Goal: Find specific page/section: Find specific page/section

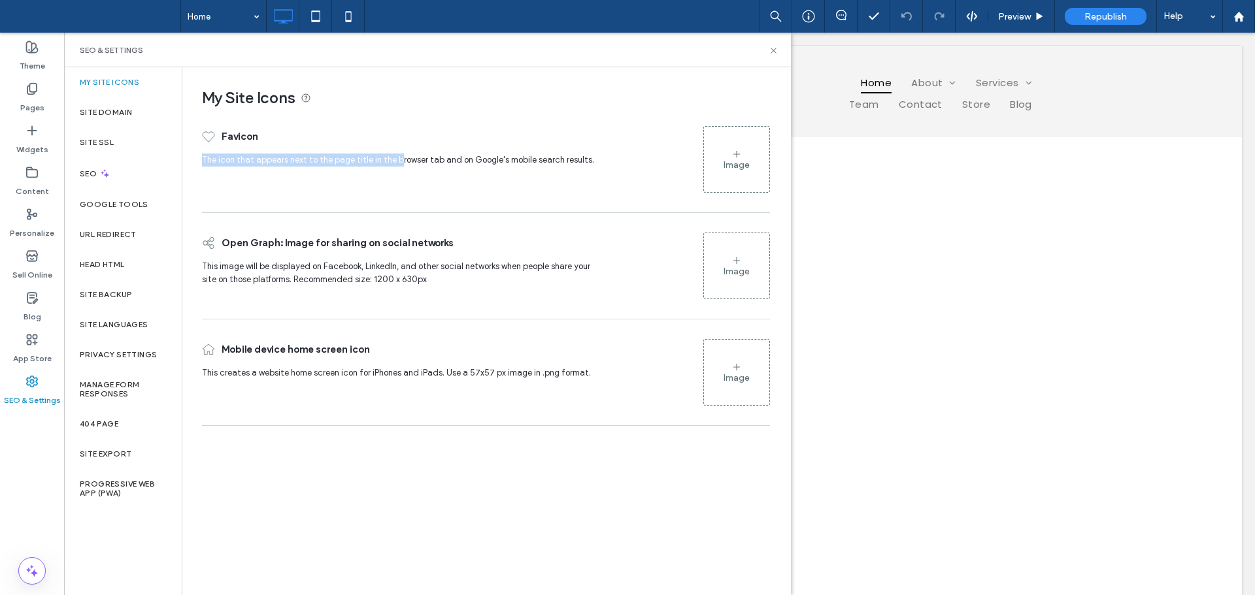
click at [395, 159] on div "My Site Icons Favicon The icon that appears next to the page title in the brows…" at bounding box center [480, 249] width 597 height 365
click at [418, 157] on span "The icon that appears next to the page title in the browser tab and on Google's…" at bounding box center [398, 160] width 392 height 10
drag, startPoint x: 325, startPoint y: 160, endPoint x: 527, endPoint y: 171, distance: 202.9
click at [529, 169] on span "The icon that appears next to the page title in the browser tab and on Google's…" at bounding box center [403, 164] width 403 height 20
drag, startPoint x: 327, startPoint y: 193, endPoint x: 254, endPoint y: 228, distance: 81.8
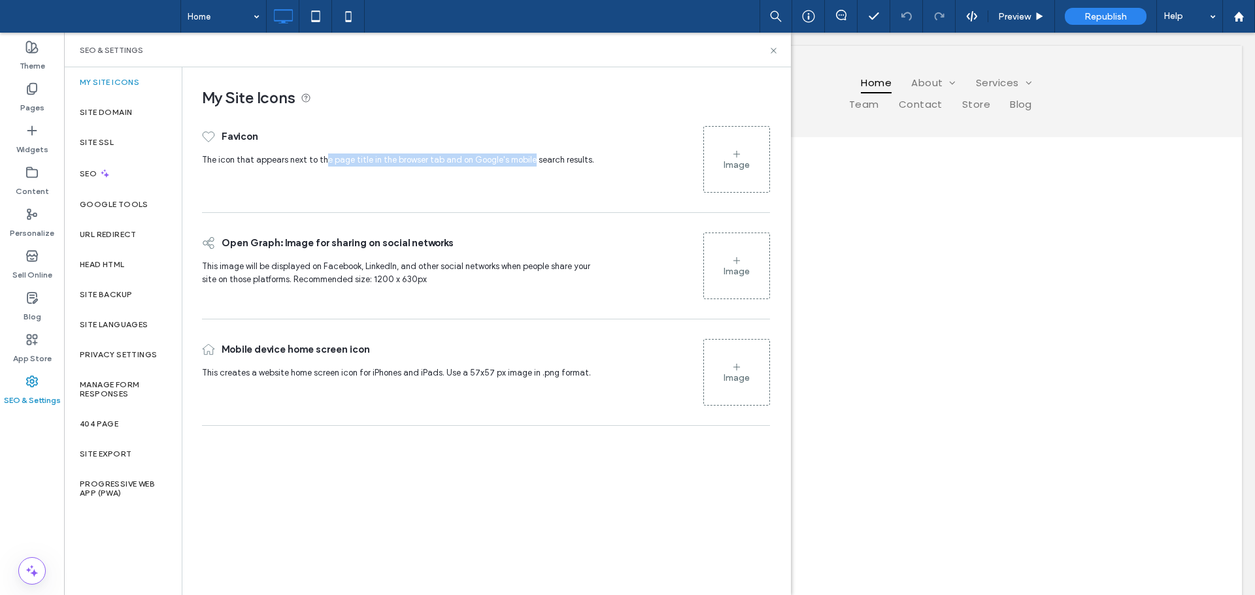
click at [327, 193] on div "Favicon The icon that appears next to the page title in the browser tab and on …" at bounding box center [403, 160] width 403 height 80
click at [210, 267] on span "This image will be displayed on Facebook, LinkedIn, and other social networks w…" at bounding box center [396, 272] width 388 height 23
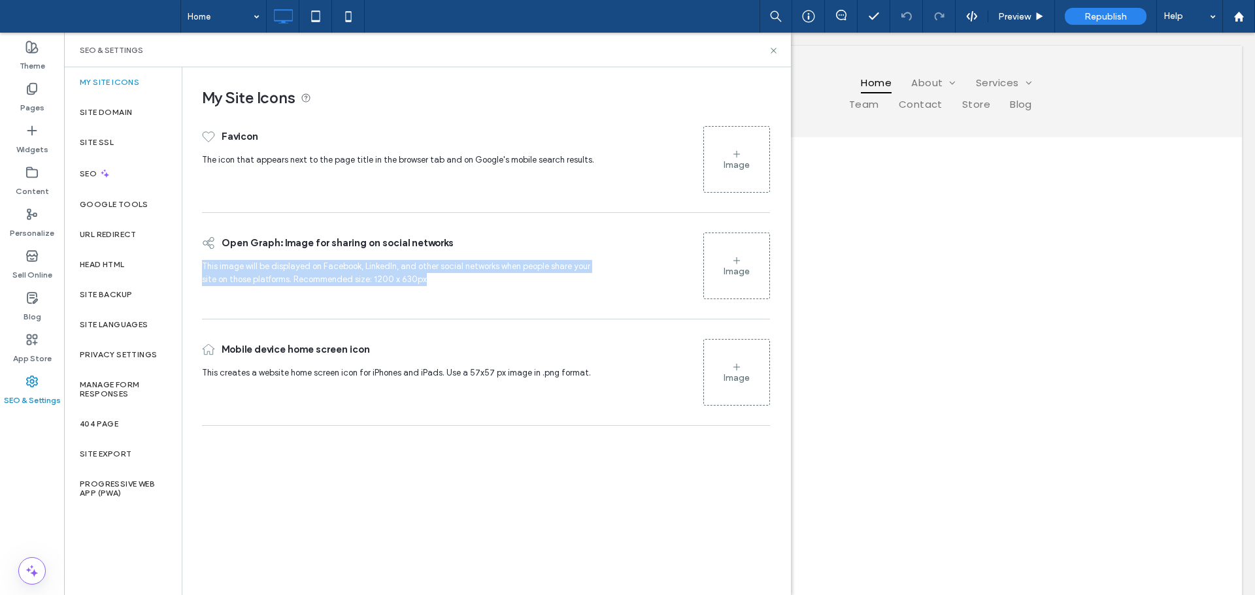
drag, startPoint x: 195, startPoint y: 270, endPoint x: 514, endPoint y: 307, distance: 321.7
click at [526, 302] on div "My Site Icons Favicon The icon that appears next to the page title in the brows…" at bounding box center [480, 249] width 597 height 365
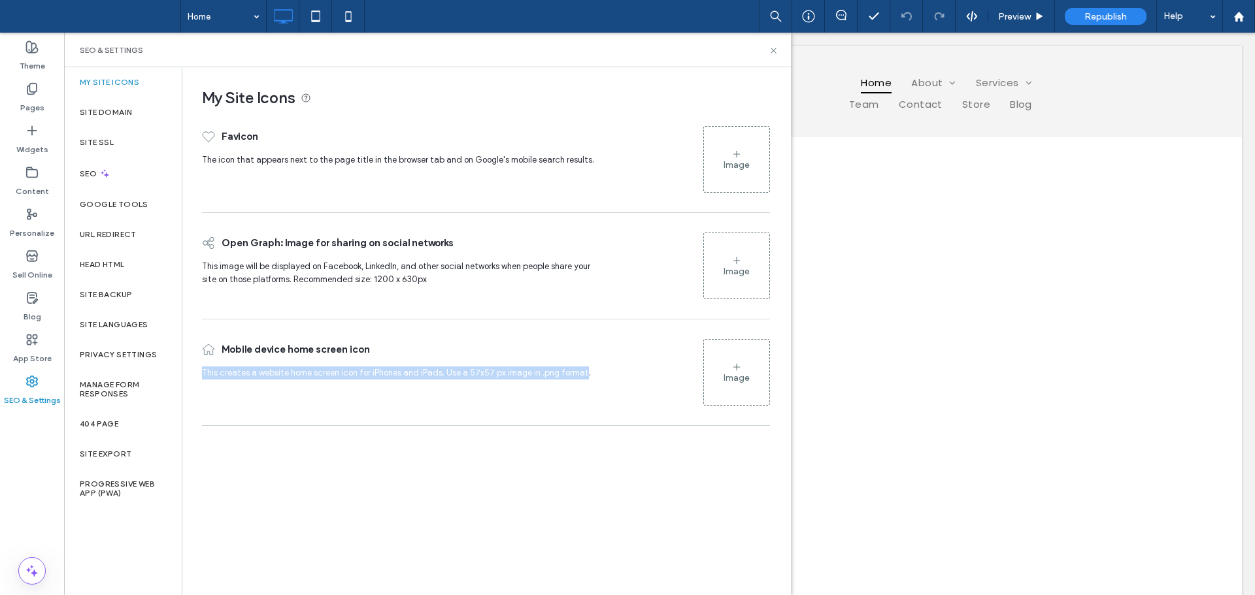
drag, startPoint x: 201, startPoint y: 370, endPoint x: 586, endPoint y: 386, distance: 385.2
click at [584, 380] on div "My Site Icons Favicon The icon that appears next to the page title in the brows…" at bounding box center [480, 249] width 597 height 365
click at [392, 448] on div "My Site Icons Favicon The icon that appears next to the page title in the brows…" at bounding box center [485, 330] width 607 height 527
click at [325, 492] on div "My Site Icons Favicon The icon that appears next to the page title in the brows…" at bounding box center [485, 330] width 607 height 527
click at [335, 486] on div "My Site Icons Favicon The icon that appears next to the page title in the brows…" at bounding box center [485, 330] width 607 height 527
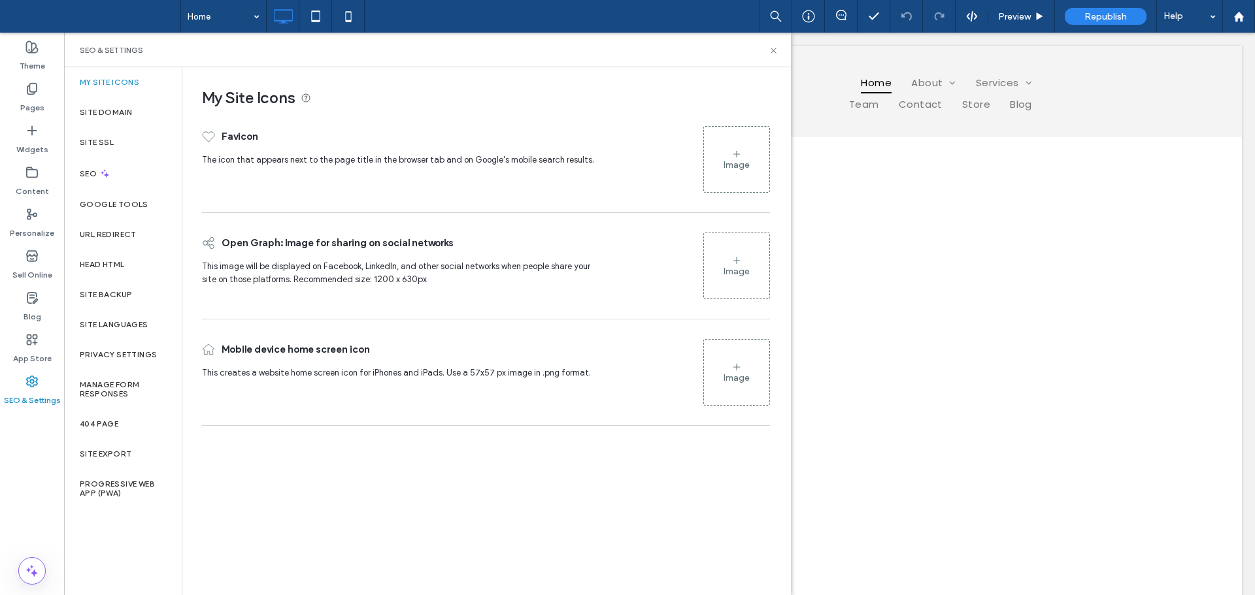
click at [336, 486] on div "My Site Icons Favicon The icon that appears next to the page title in the brows…" at bounding box center [485, 330] width 607 height 527
click at [31, 102] on label "Pages" at bounding box center [32, 104] width 24 height 18
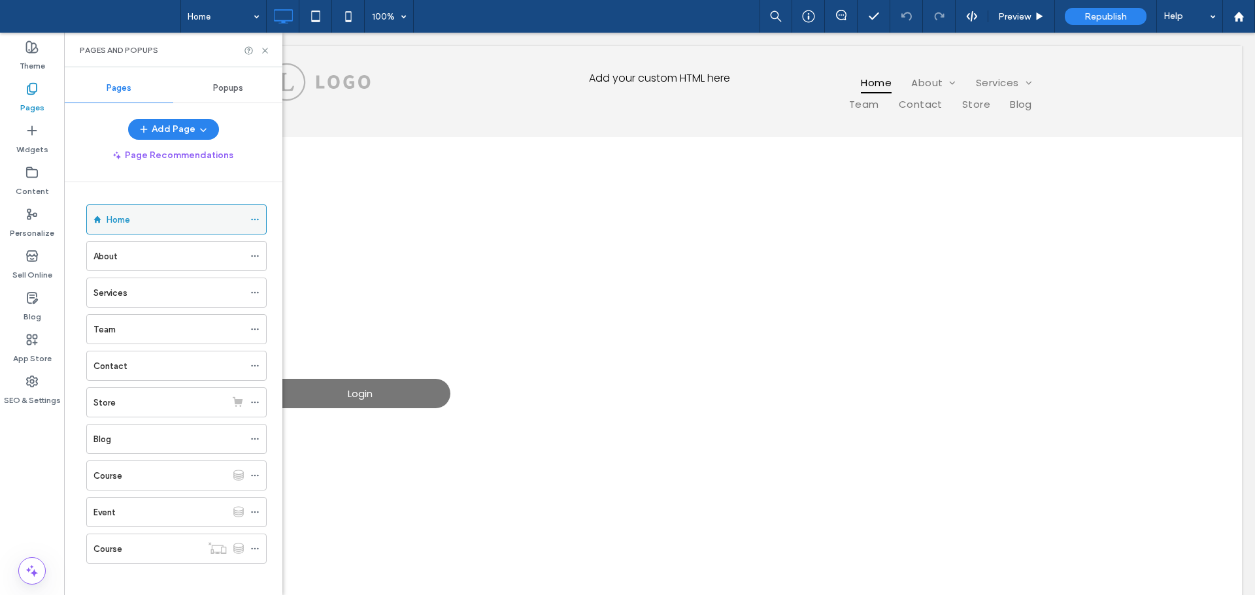
click at [252, 221] on icon at bounding box center [254, 219] width 9 height 9
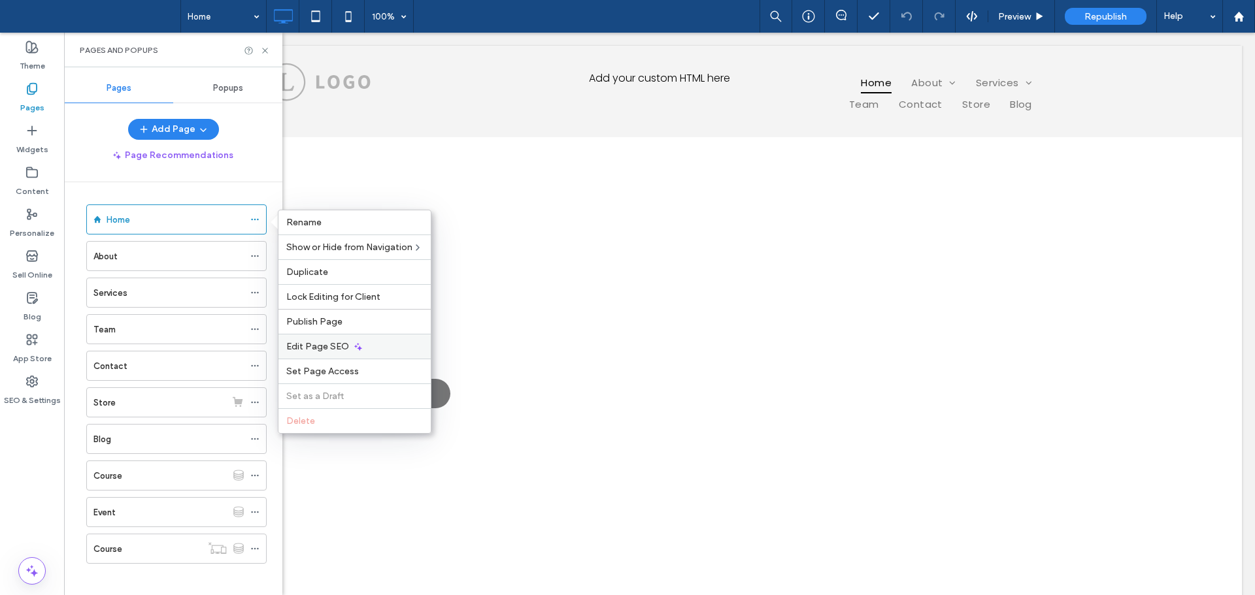
click at [353, 344] on icon at bounding box center [358, 347] width 10 height 10
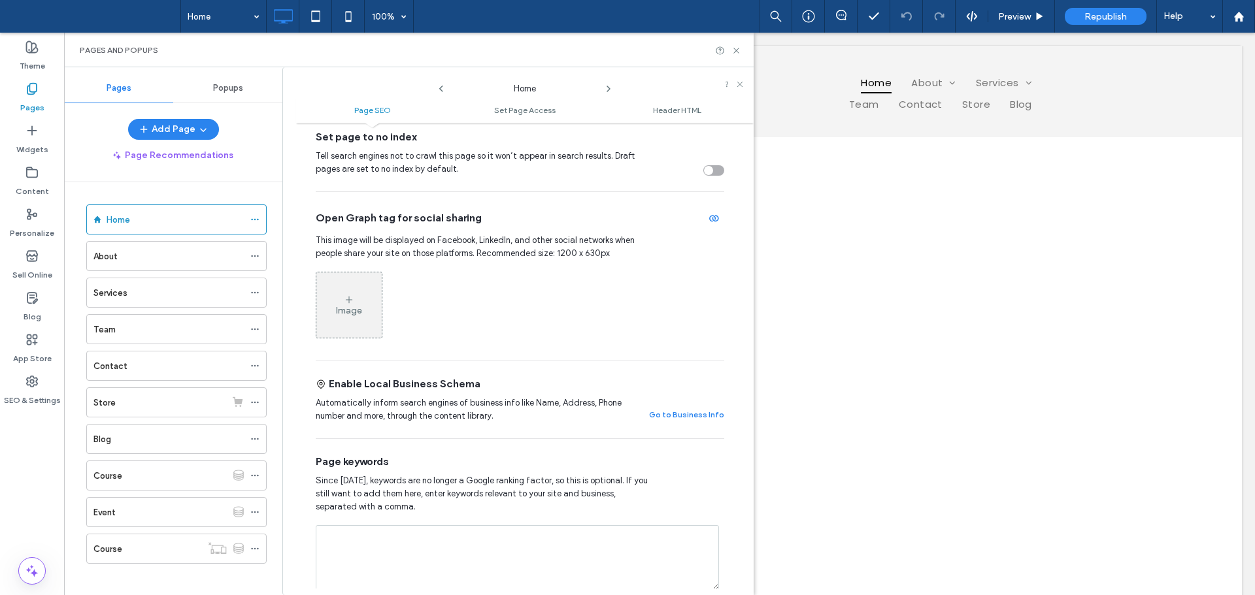
scroll to position [392, 0]
drag, startPoint x: 333, startPoint y: 238, endPoint x: 623, endPoint y: 242, distance: 290.2
click at [612, 240] on span "This image will be displayed on Facebook, LinkedIn, and other social networks w…" at bounding box center [484, 245] width 336 height 26
click at [366, 254] on span "This image will be displayed on Facebook, LinkedIn, and other social networks w…" at bounding box center [484, 245] width 336 height 26
click at [37, 392] on label "SEO & Settings" at bounding box center [32, 397] width 57 height 18
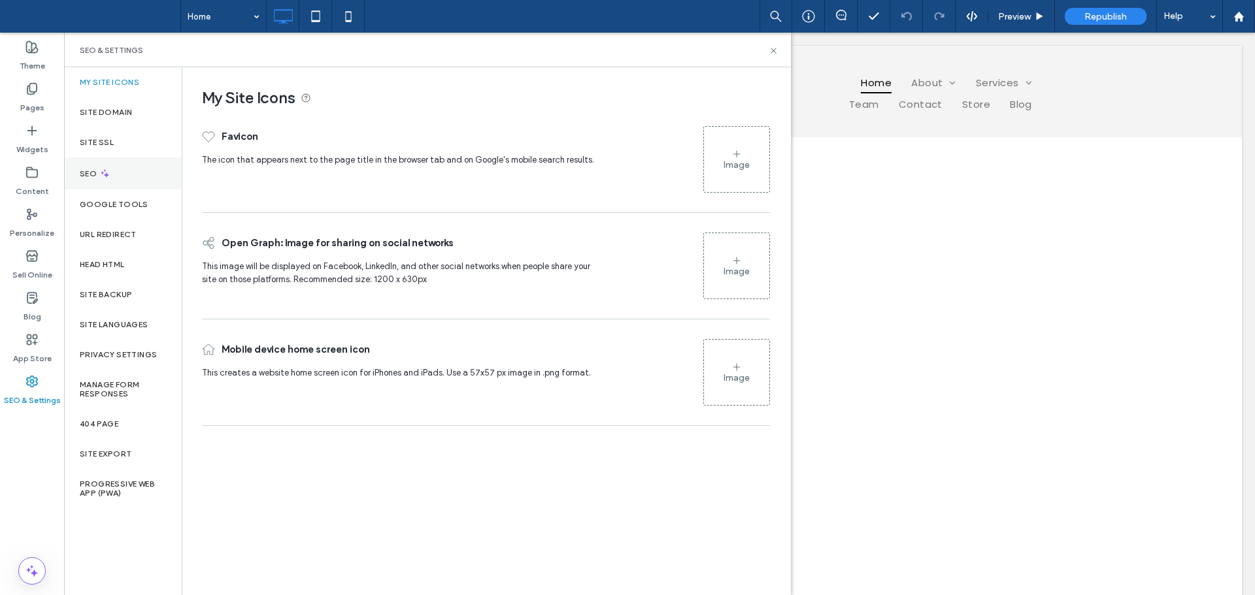
click at [111, 180] on div "SEO" at bounding box center [123, 173] width 118 height 32
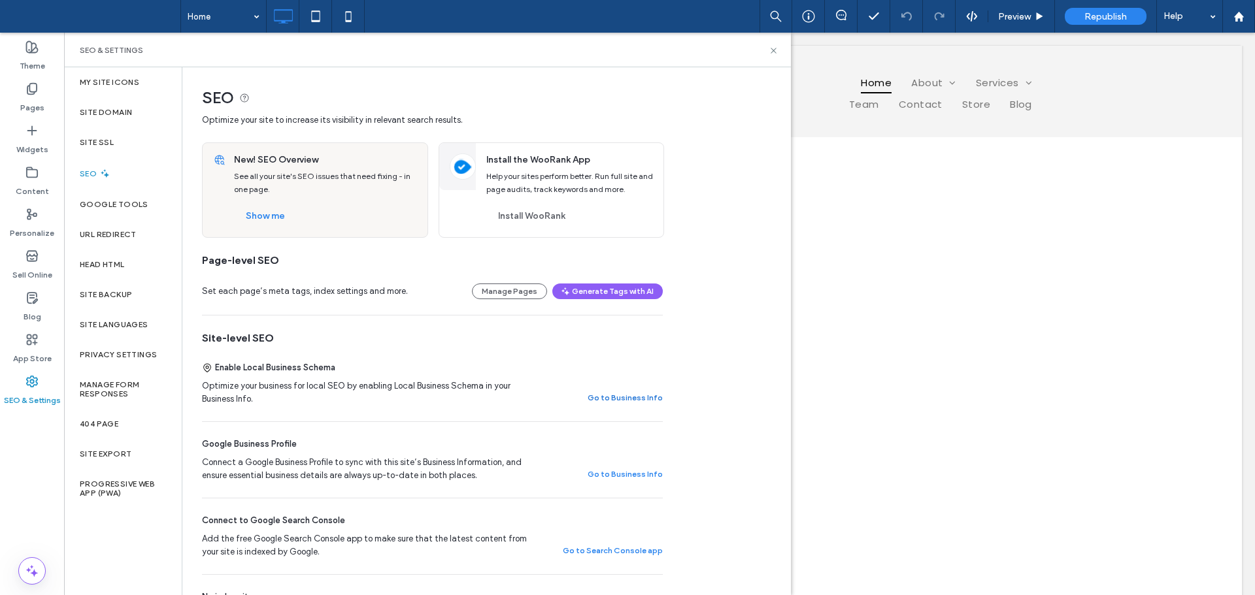
click at [631, 399] on button "Go to Business Info" at bounding box center [624, 398] width 75 height 16
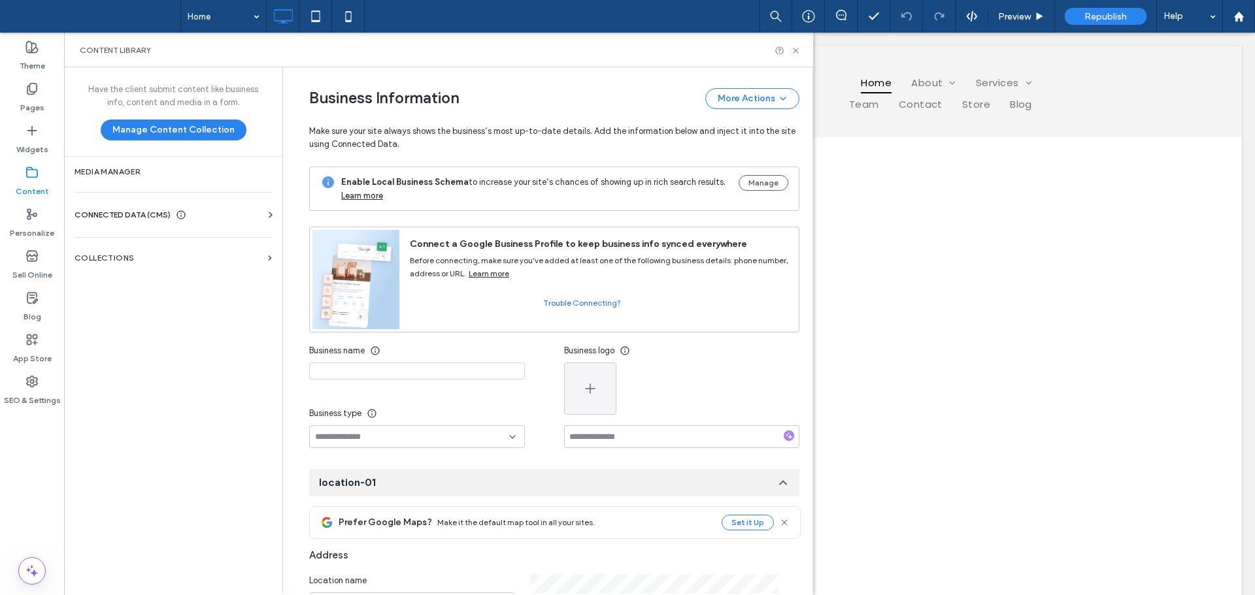
scroll to position [137, 0]
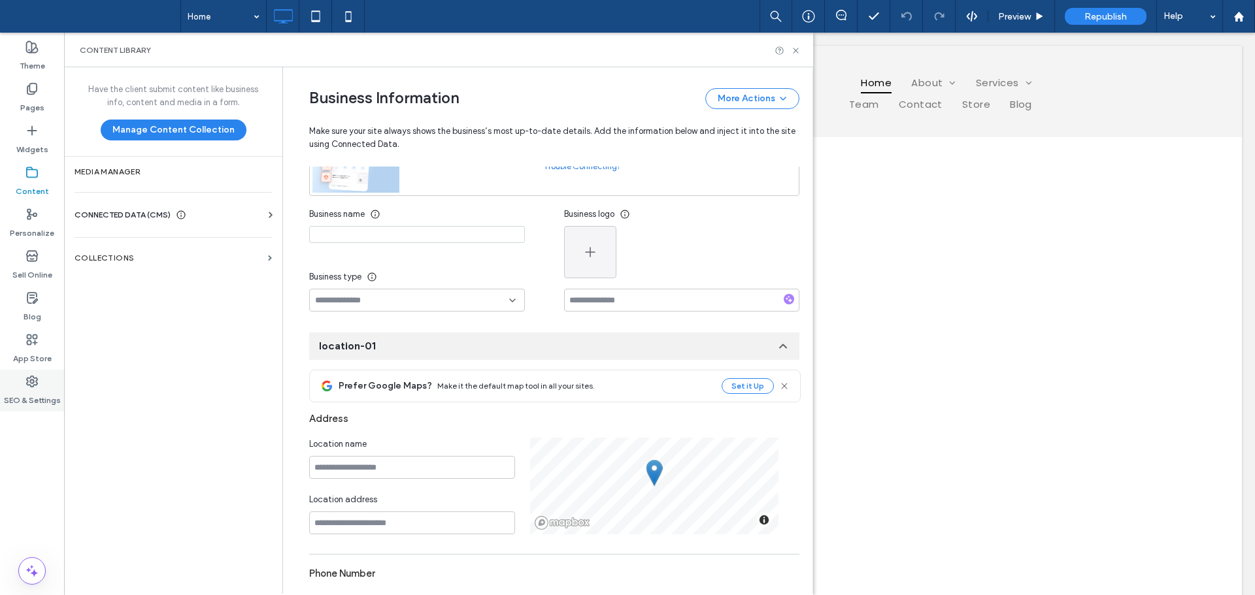
click at [27, 371] on div "SEO & Settings" at bounding box center [32, 391] width 64 height 42
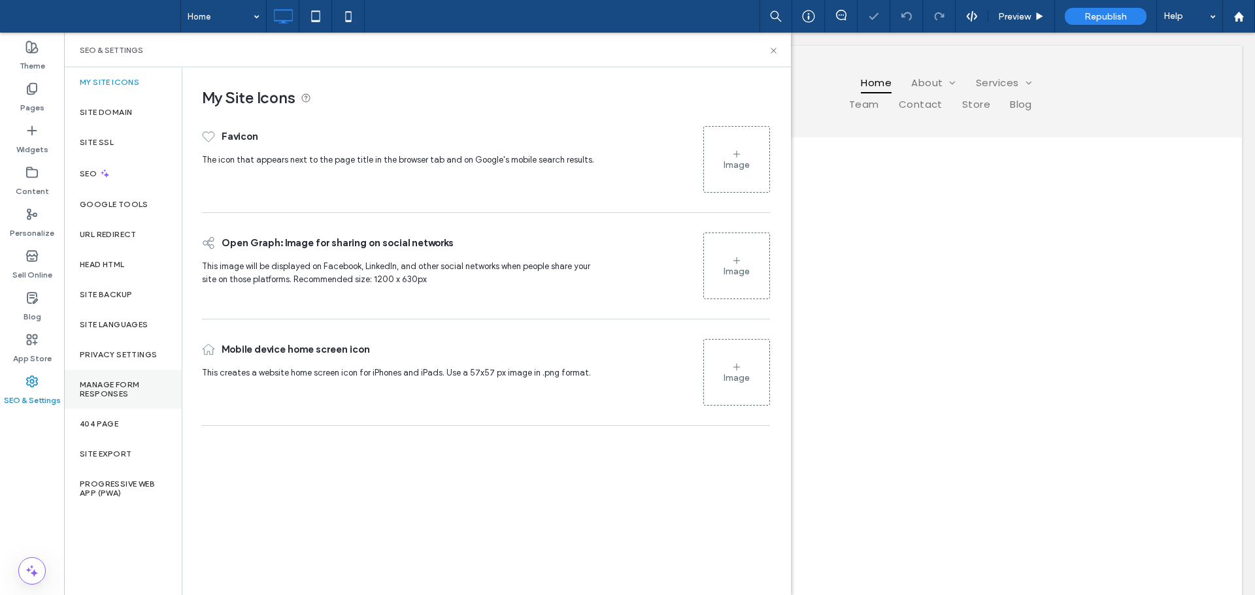
scroll to position [0, 0]
click at [35, 95] on label "Pages" at bounding box center [32, 104] width 24 height 18
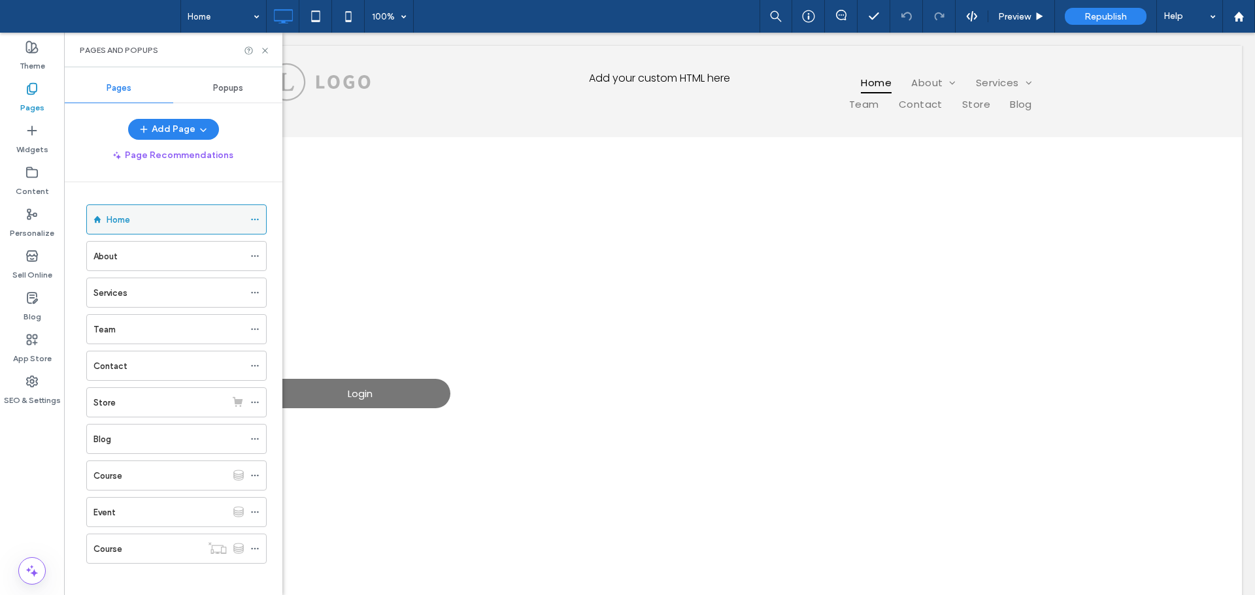
click at [257, 219] on use at bounding box center [254, 220] width 7 height 2
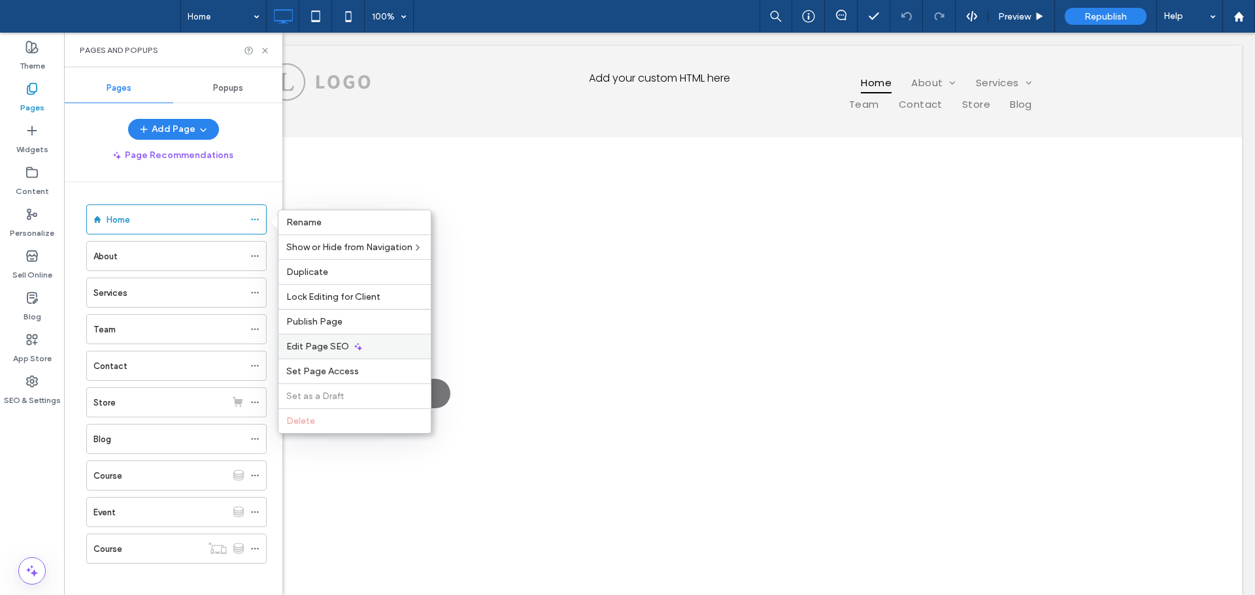
click at [341, 344] on span "Edit Page SEO" at bounding box center [317, 346] width 63 height 11
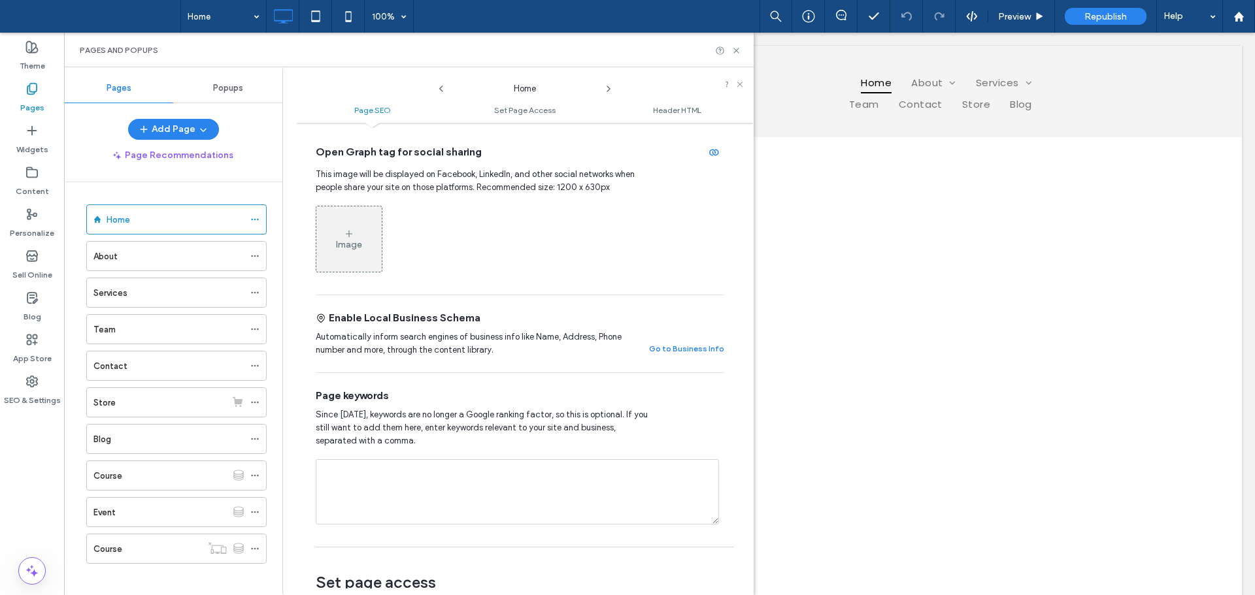
scroll to position [457, 0]
click at [29, 397] on label "SEO & Settings" at bounding box center [32, 397] width 57 height 18
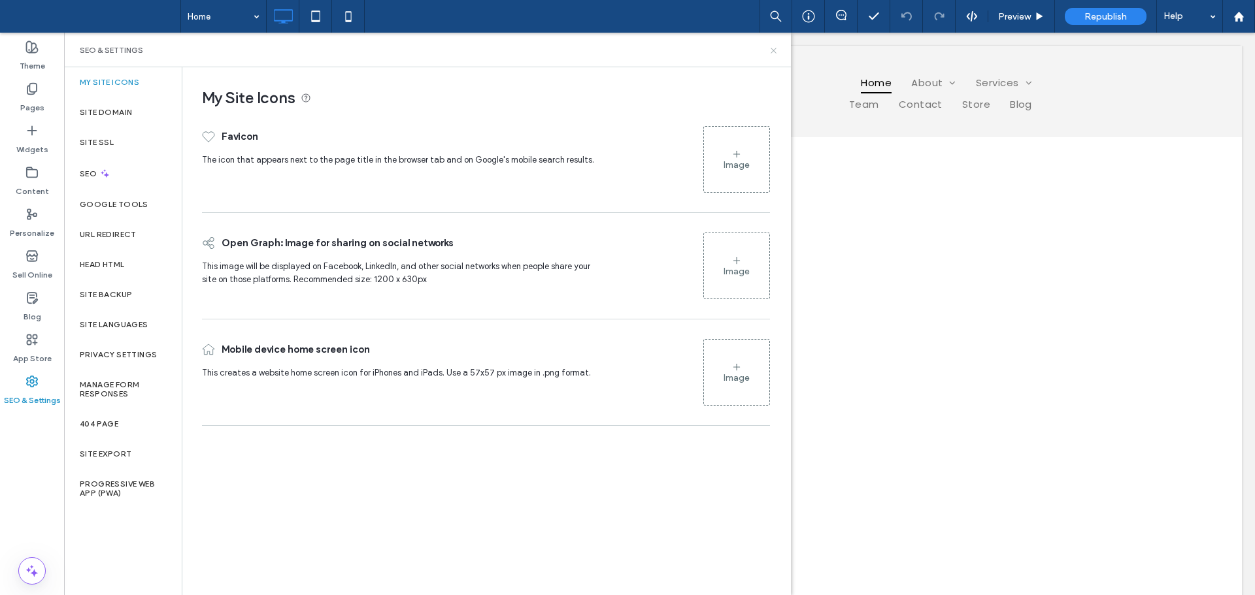
drag, startPoint x: 773, startPoint y: 54, endPoint x: 709, endPoint y: 22, distance: 71.3
click at [773, 54] on icon at bounding box center [773, 51] width 10 height 10
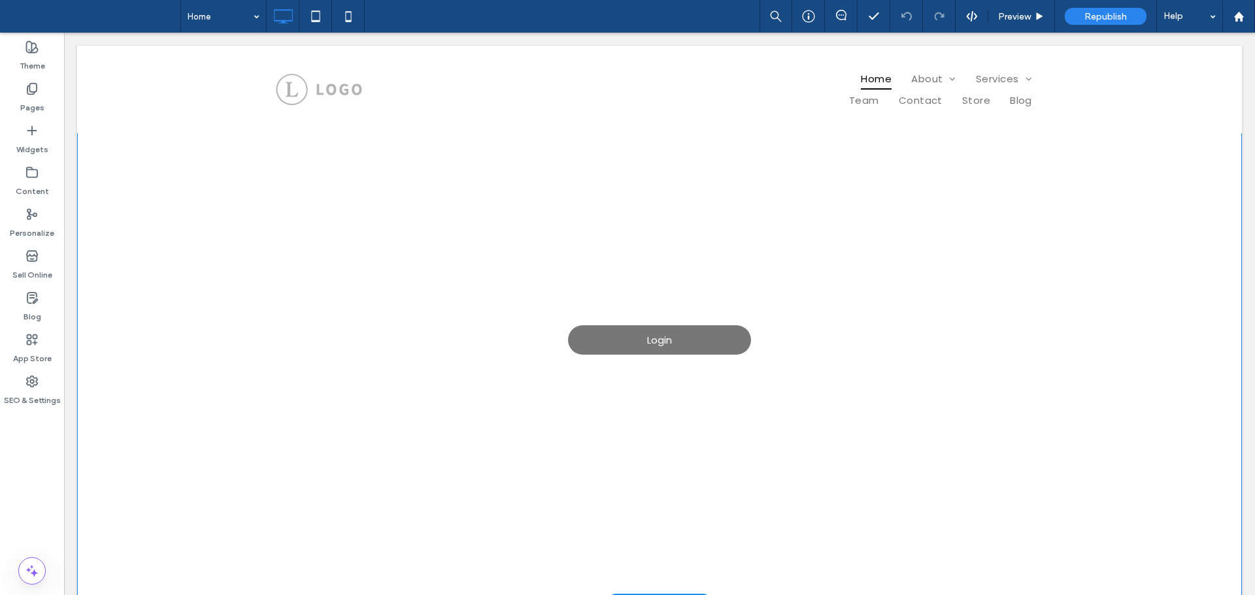
scroll to position [557, 0]
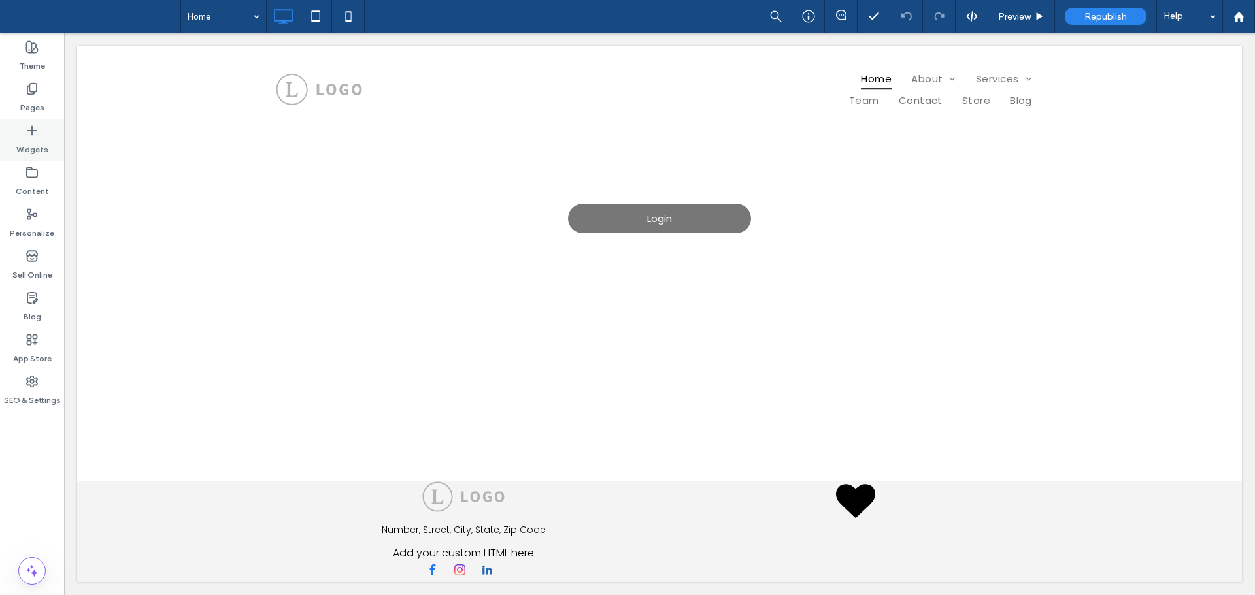
click at [37, 143] on label "Widgets" at bounding box center [32, 146] width 32 height 18
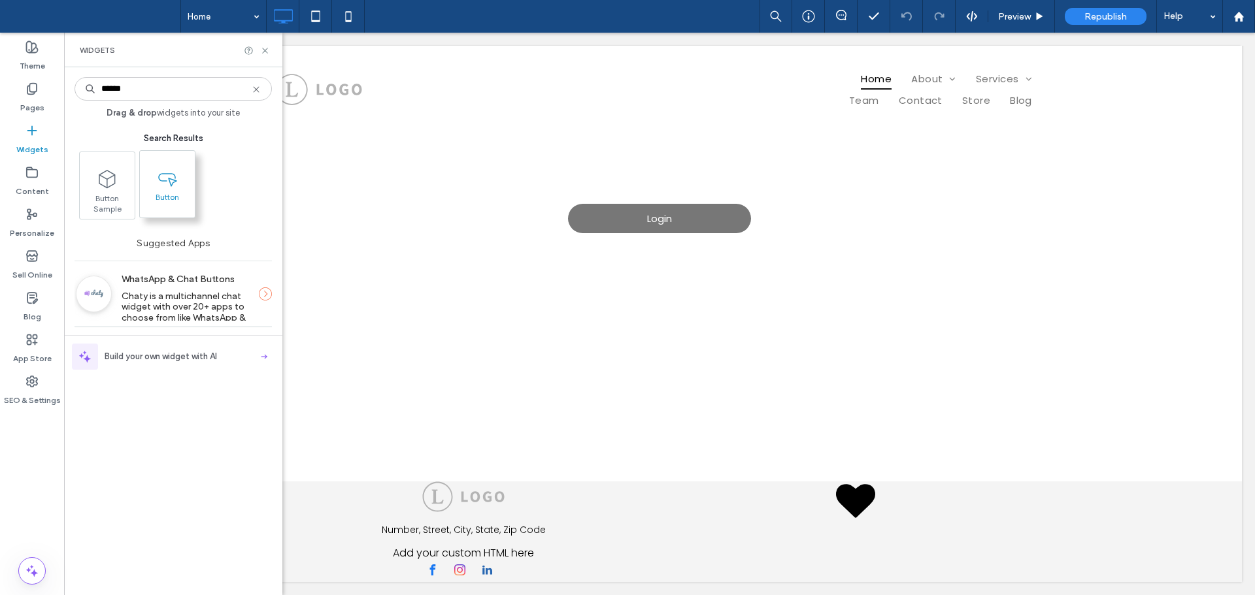
type input "******"
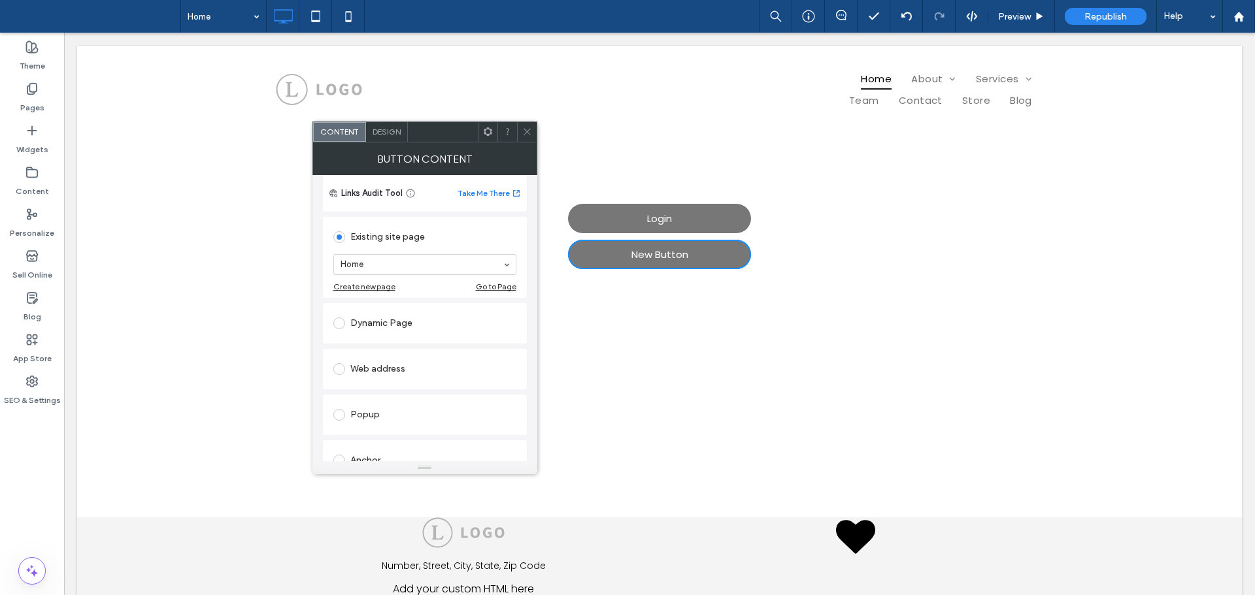
scroll to position [84, 0]
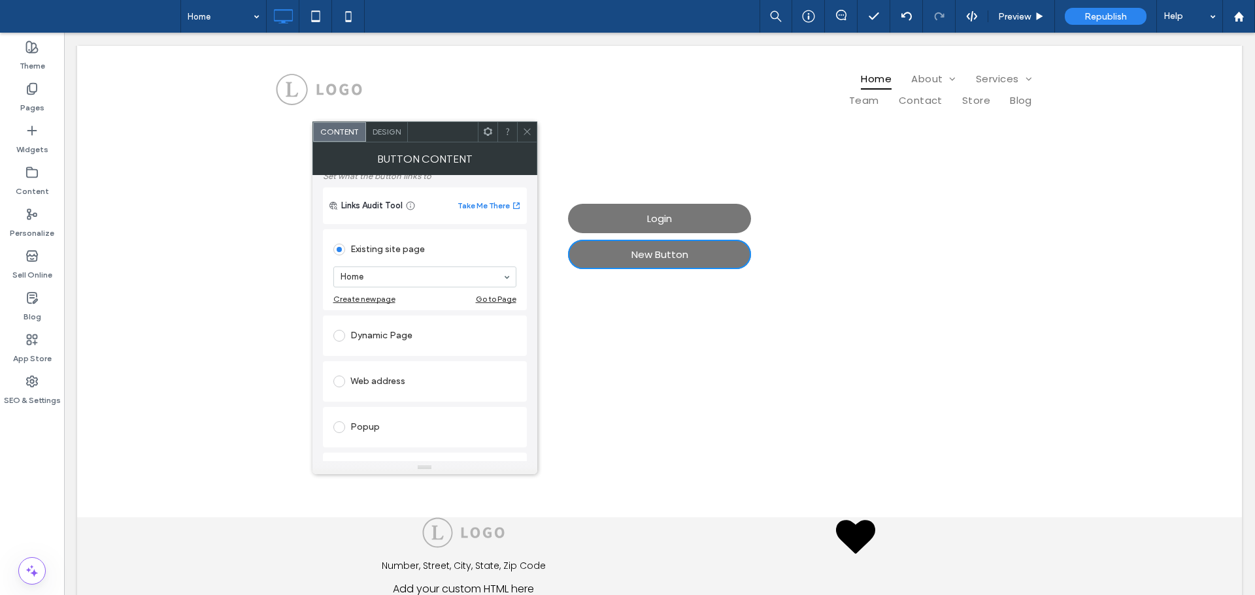
click at [529, 129] on icon at bounding box center [527, 132] width 10 height 10
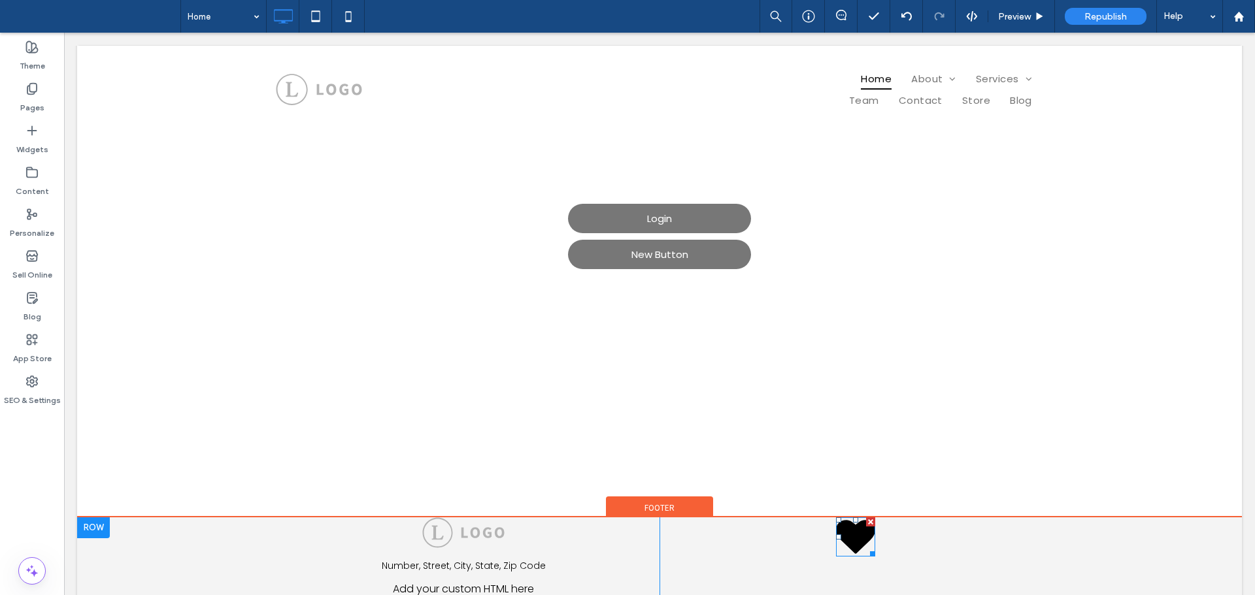
click at [836, 531] on icon at bounding box center [855, 536] width 39 height 33
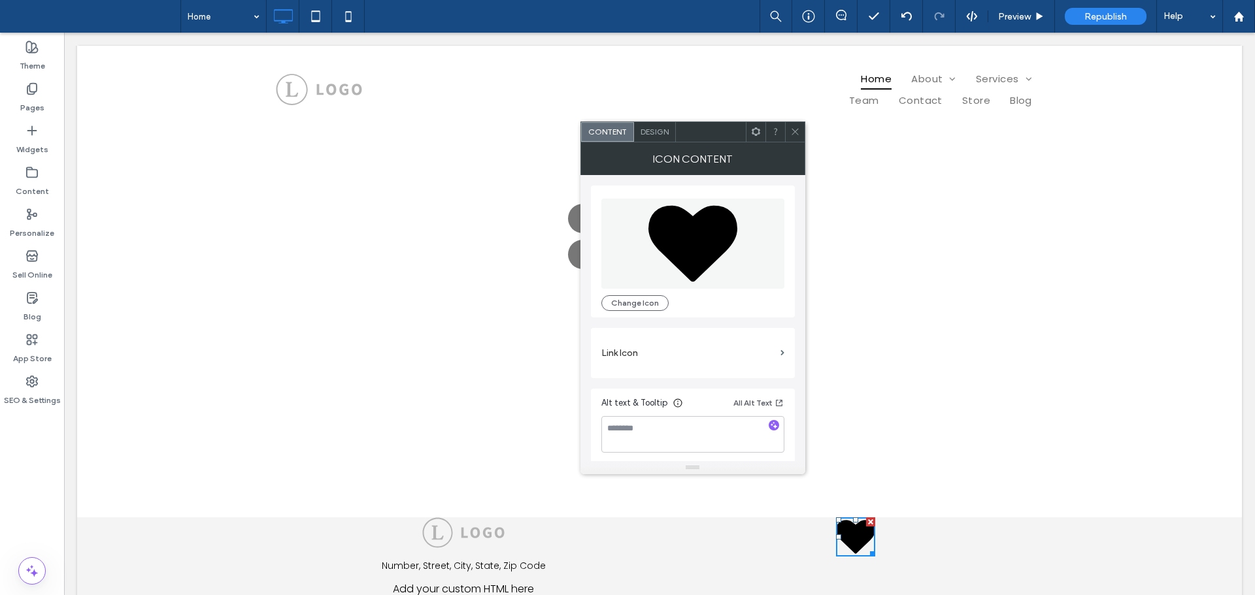
scroll to position [3, 0]
click at [690, 349] on label "Link Icon" at bounding box center [688, 350] width 174 height 24
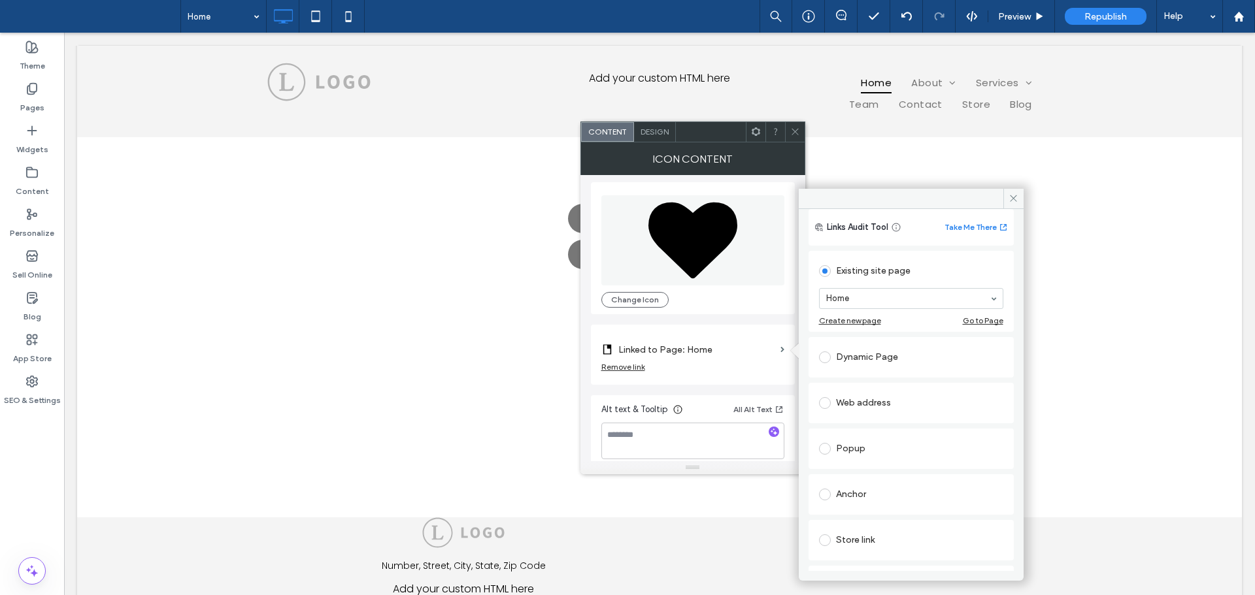
scroll to position [0, 0]
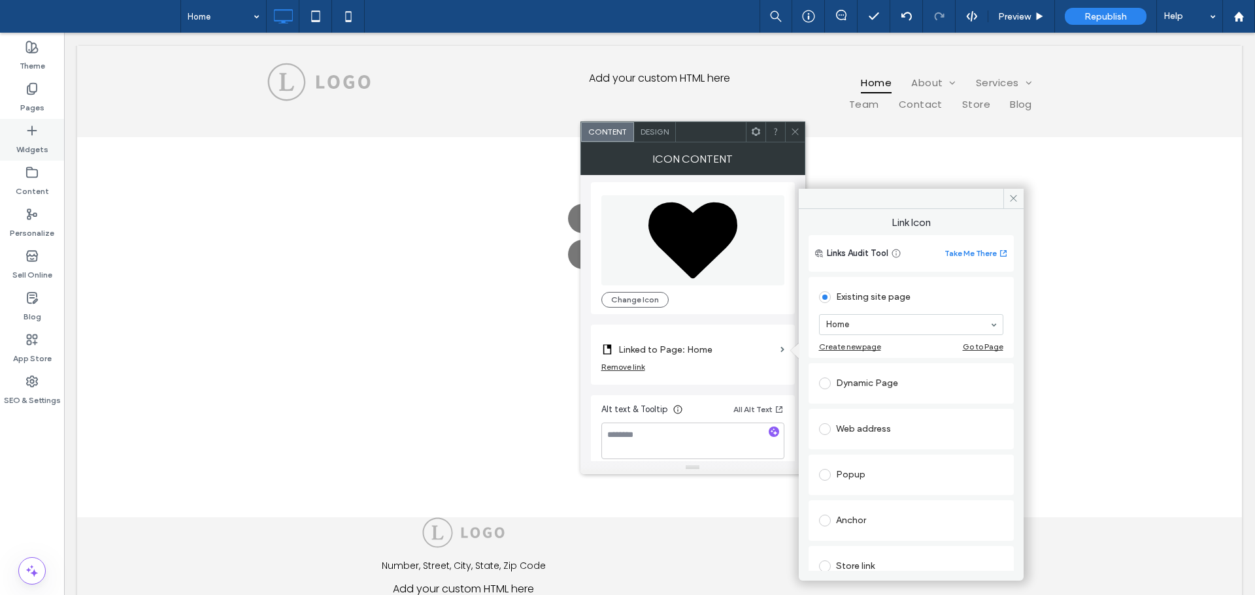
click at [30, 137] on label "Widgets" at bounding box center [32, 146] width 32 height 18
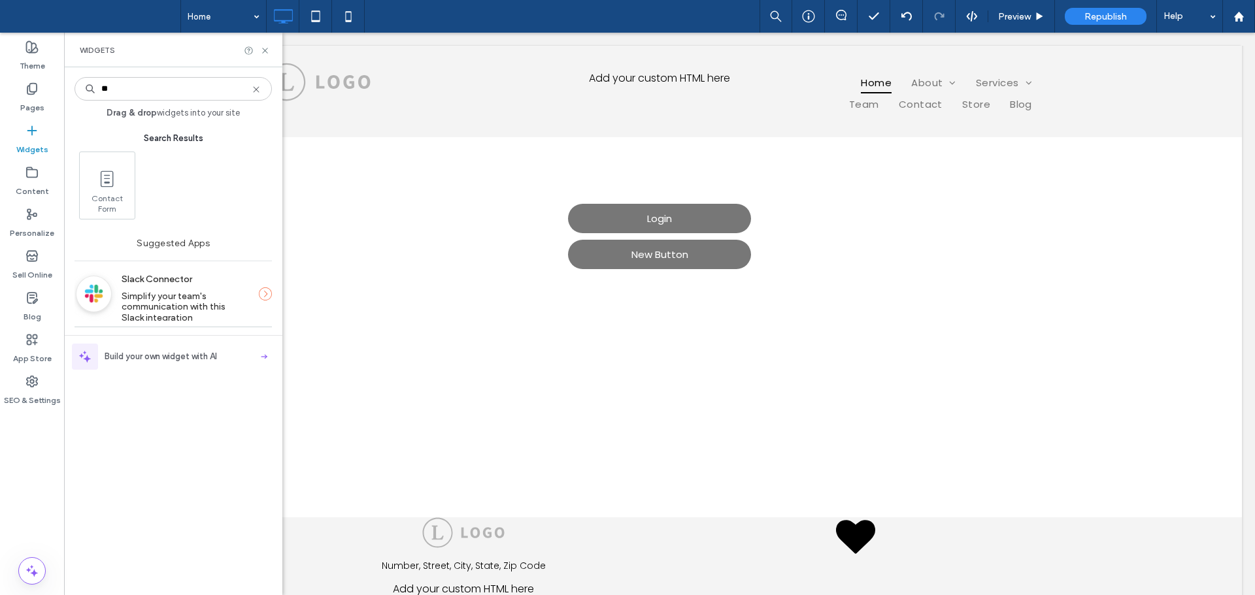
type input "***"
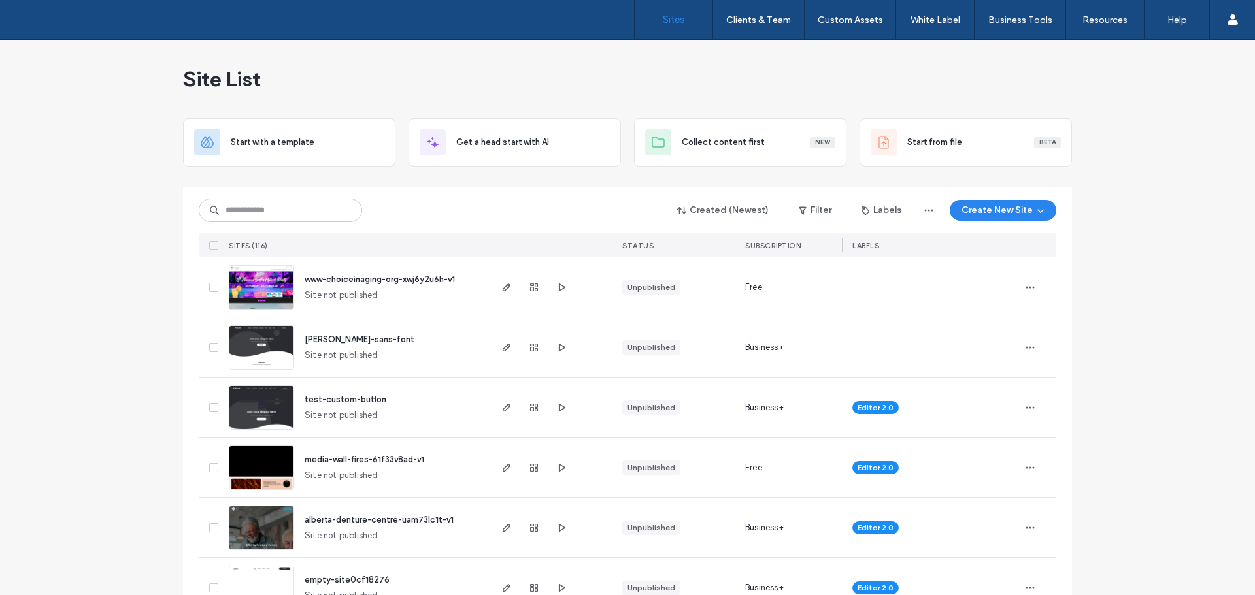
click at [266, 418] on img at bounding box center [261, 430] width 64 height 89
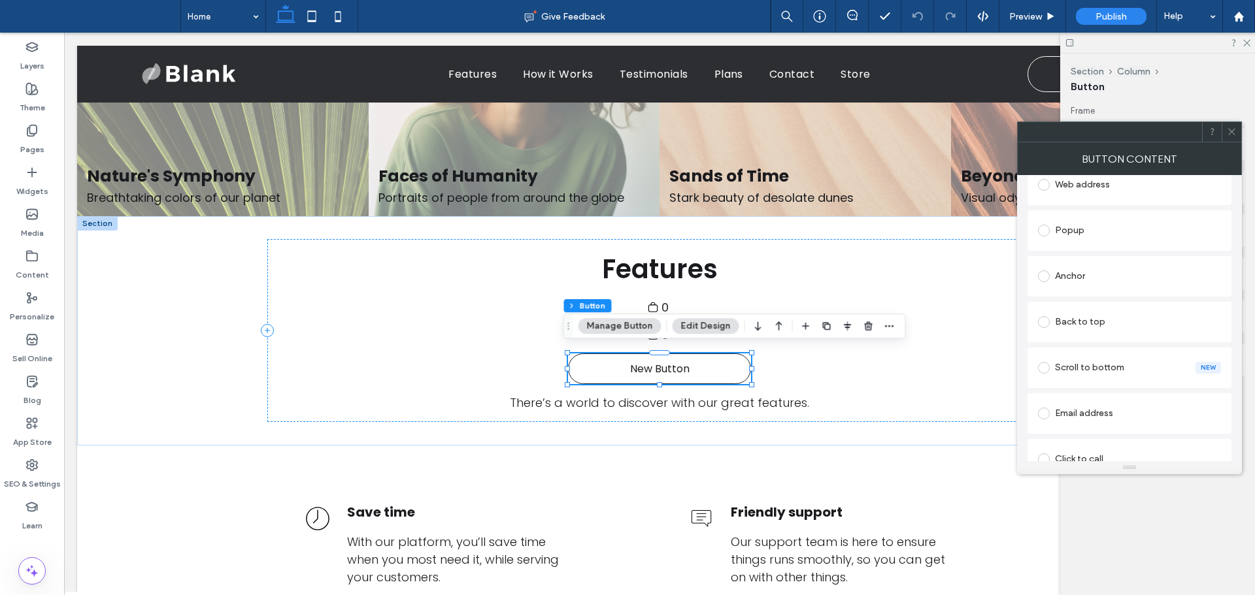
click at [1068, 312] on div "Back to top" at bounding box center [1129, 322] width 183 height 21
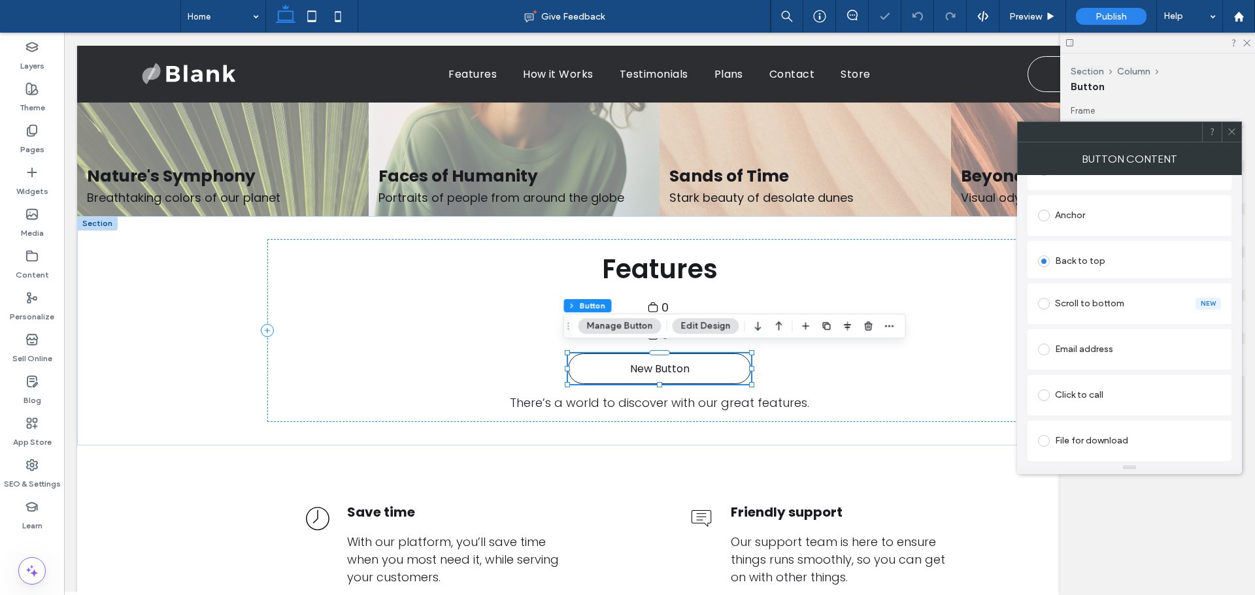
scroll to position [327, 0]
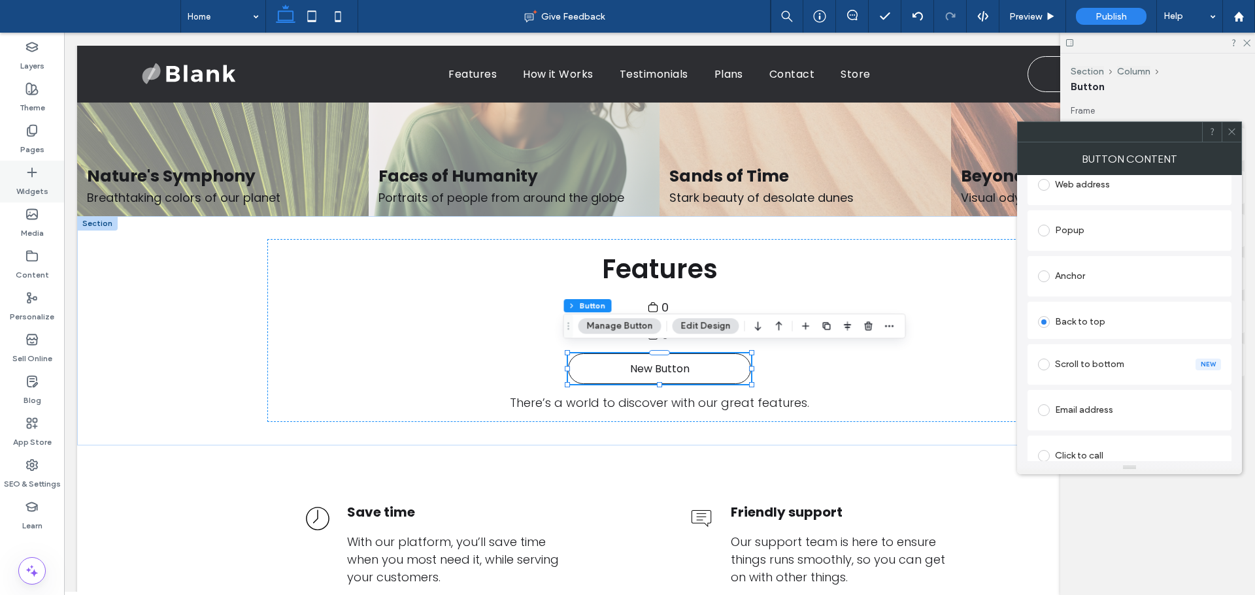
click at [50, 187] on div "Widgets" at bounding box center [32, 182] width 64 height 42
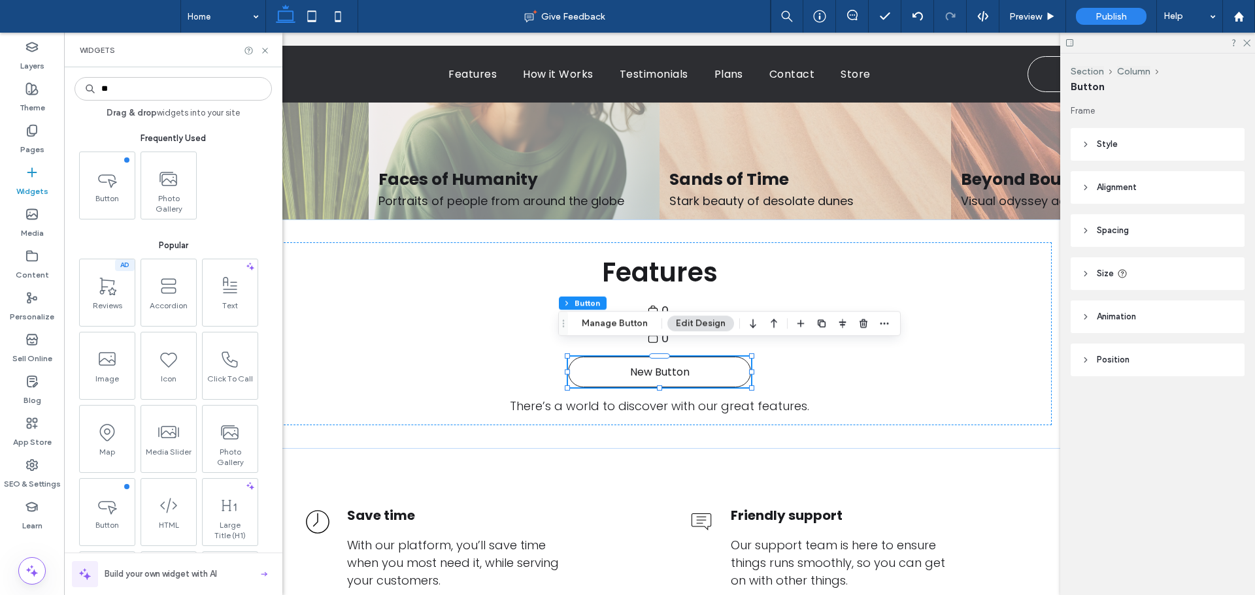
scroll to position [712, 0]
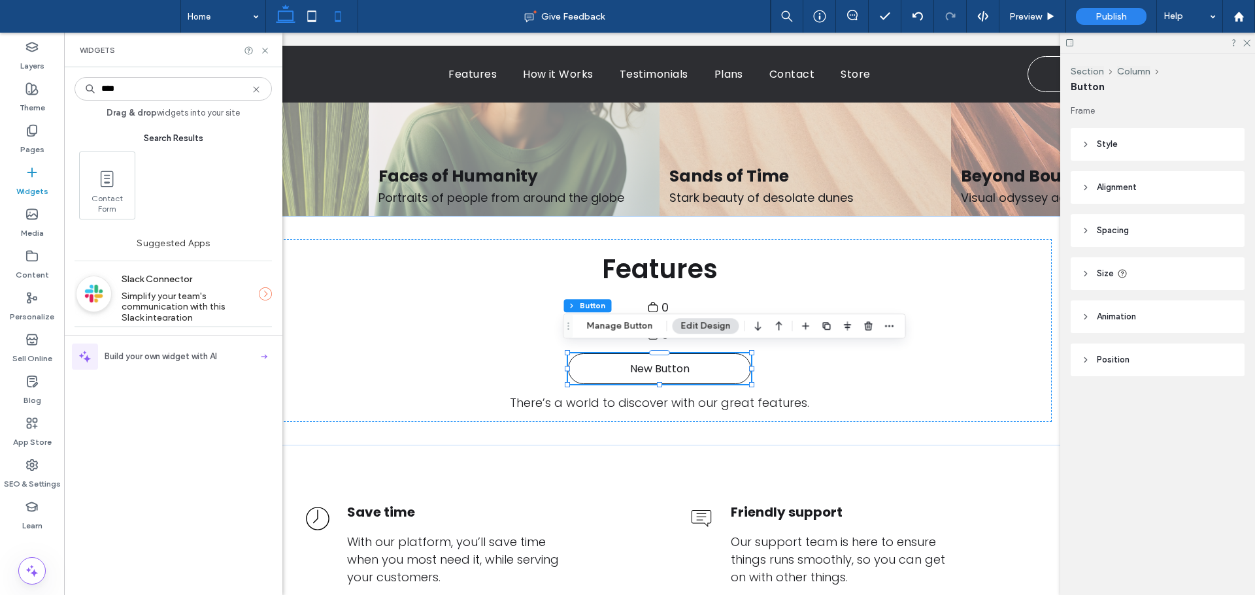
type input "****"
click at [342, 16] on icon at bounding box center [338, 16] width 26 height 26
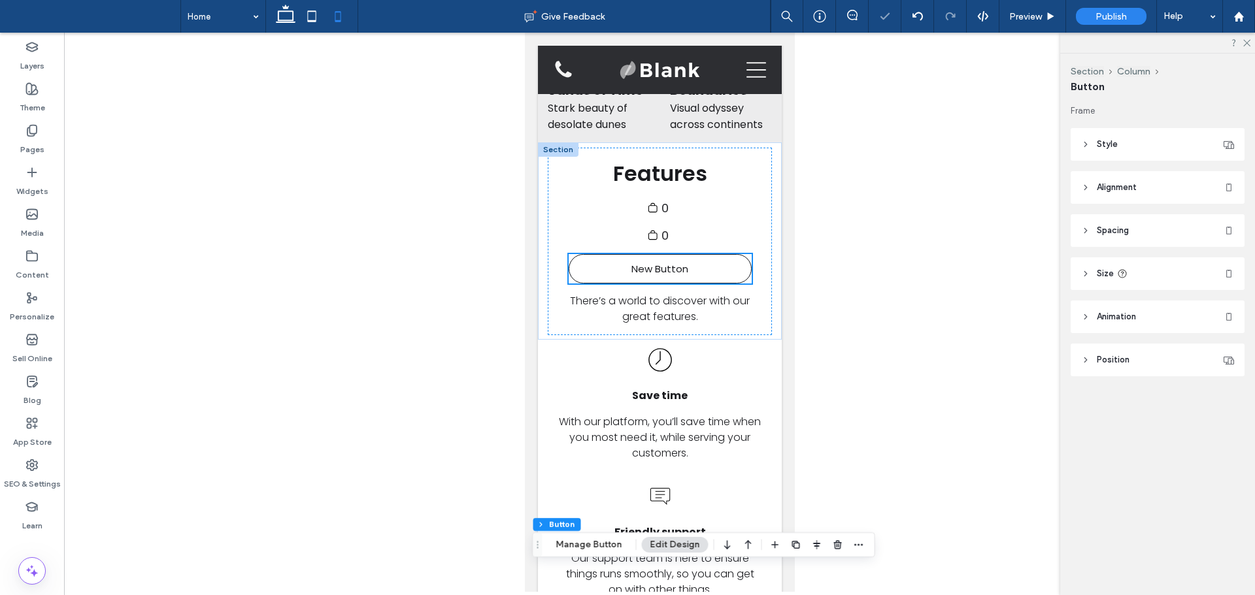
scroll to position [284, 0]
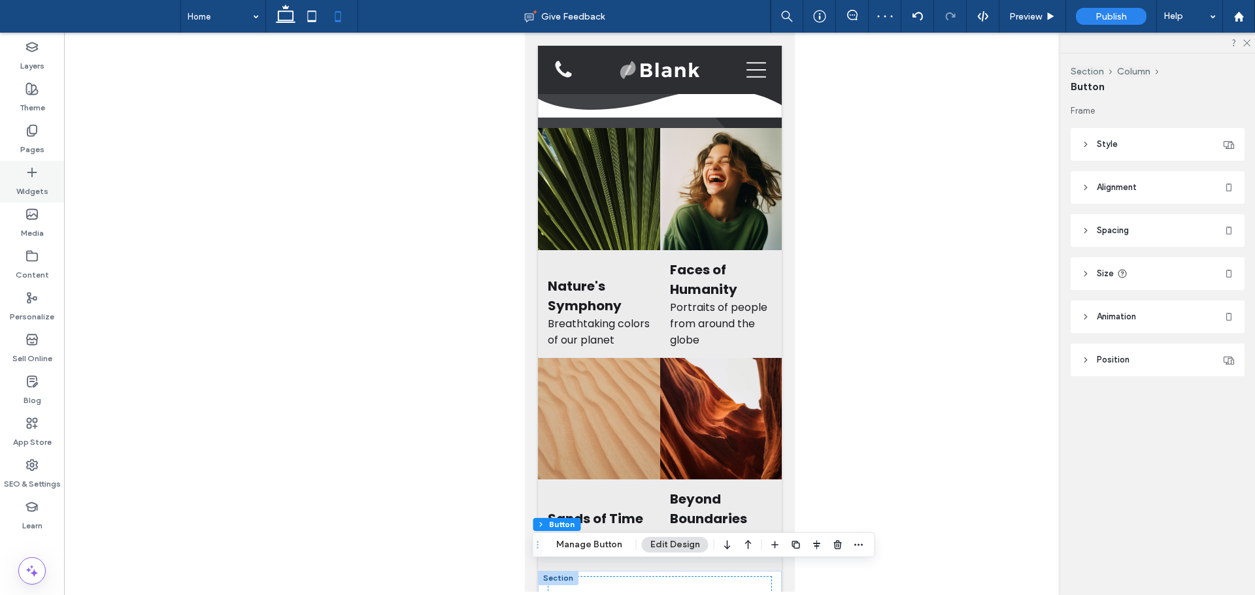
click at [39, 183] on label "Widgets" at bounding box center [32, 188] width 32 height 18
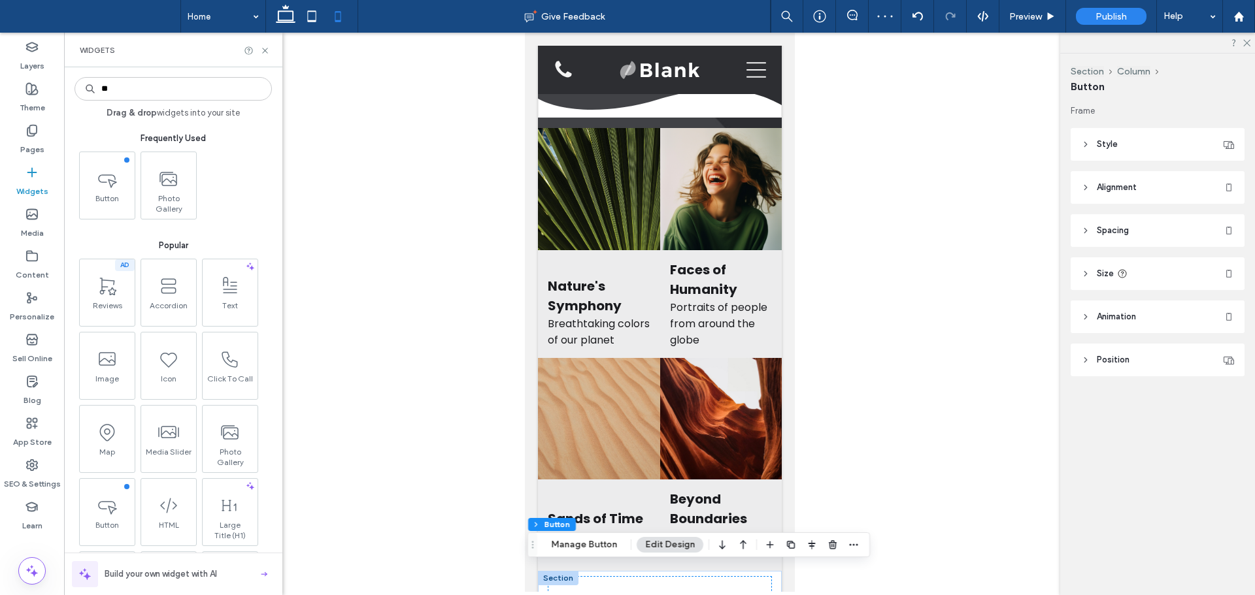
type input "***"
